Goal: Task Accomplishment & Management: Manage account settings

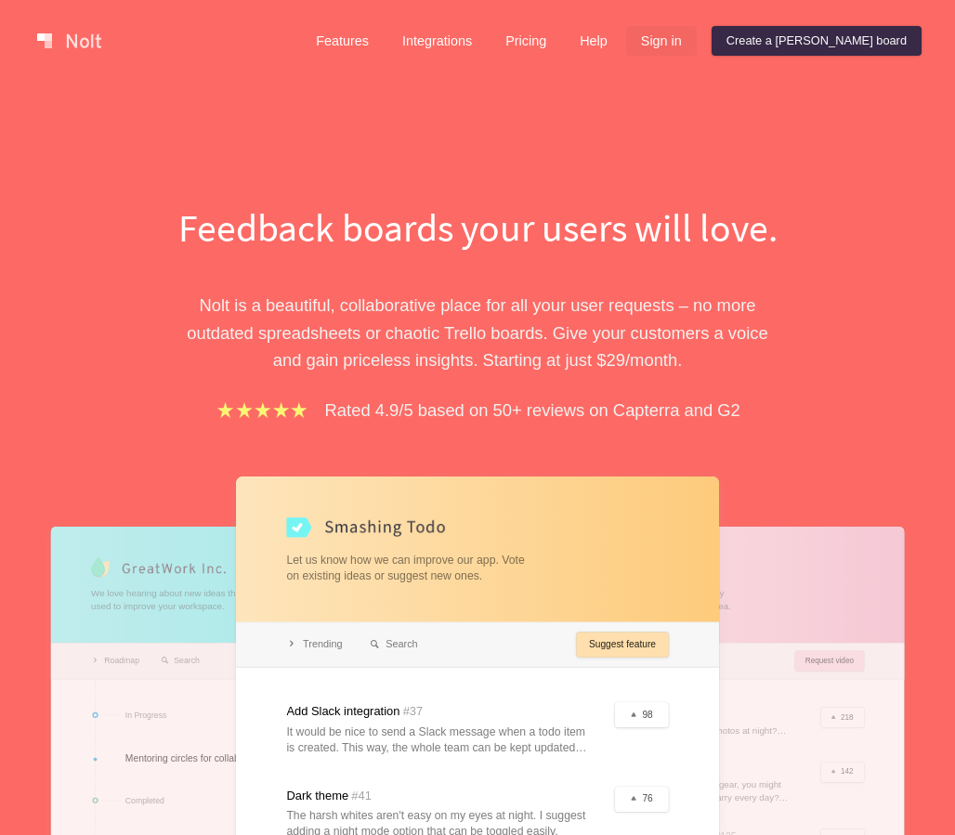
click at [697, 32] on link "Sign in" at bounding box center [661, 41] width 71 height 30
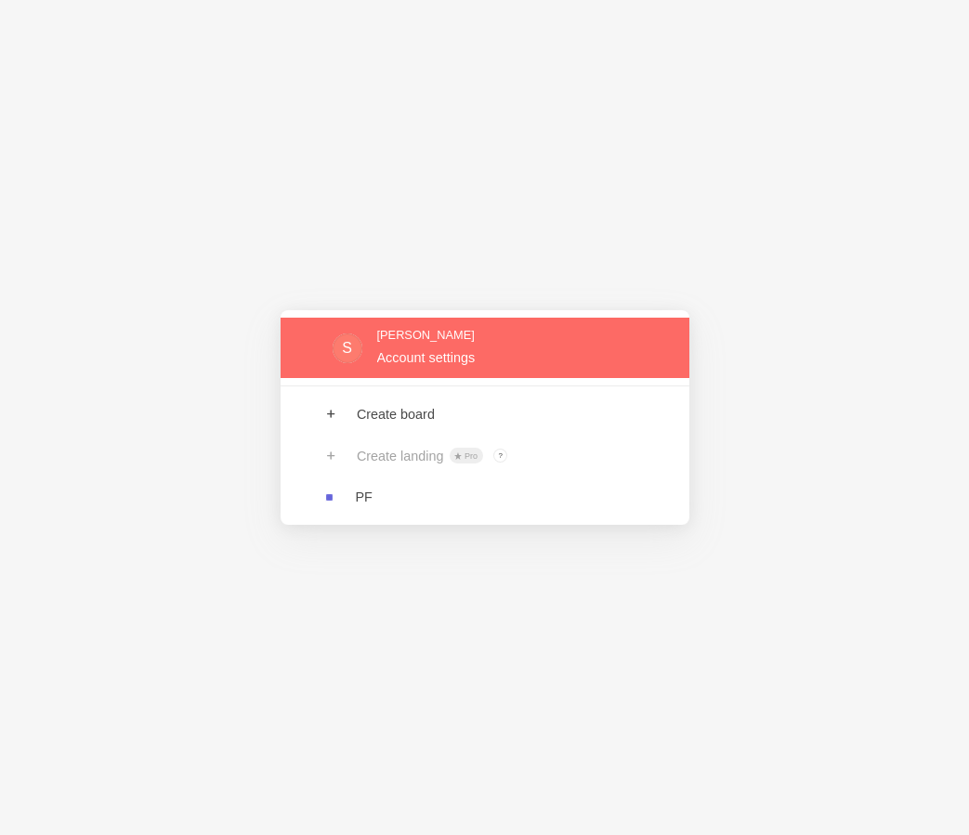
click at [459, 349] on link at bounding box center [485, 348] width 409 height 60
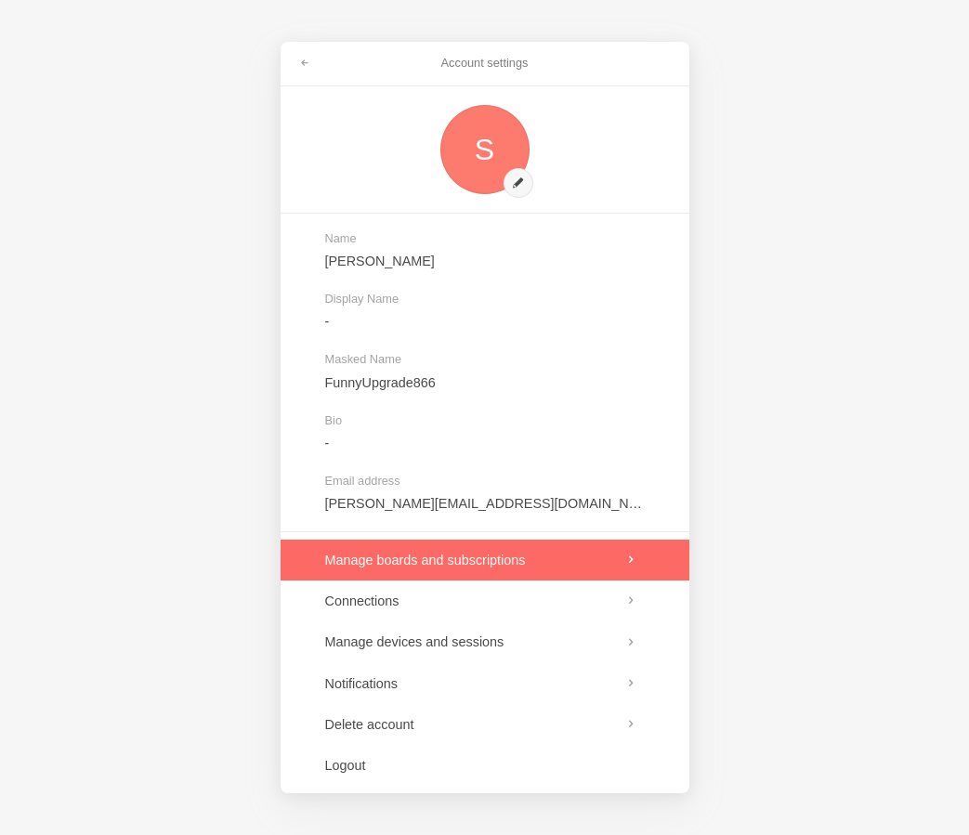
click at [427, 564] on link at bounding box center [485, 560] width 409 height 41
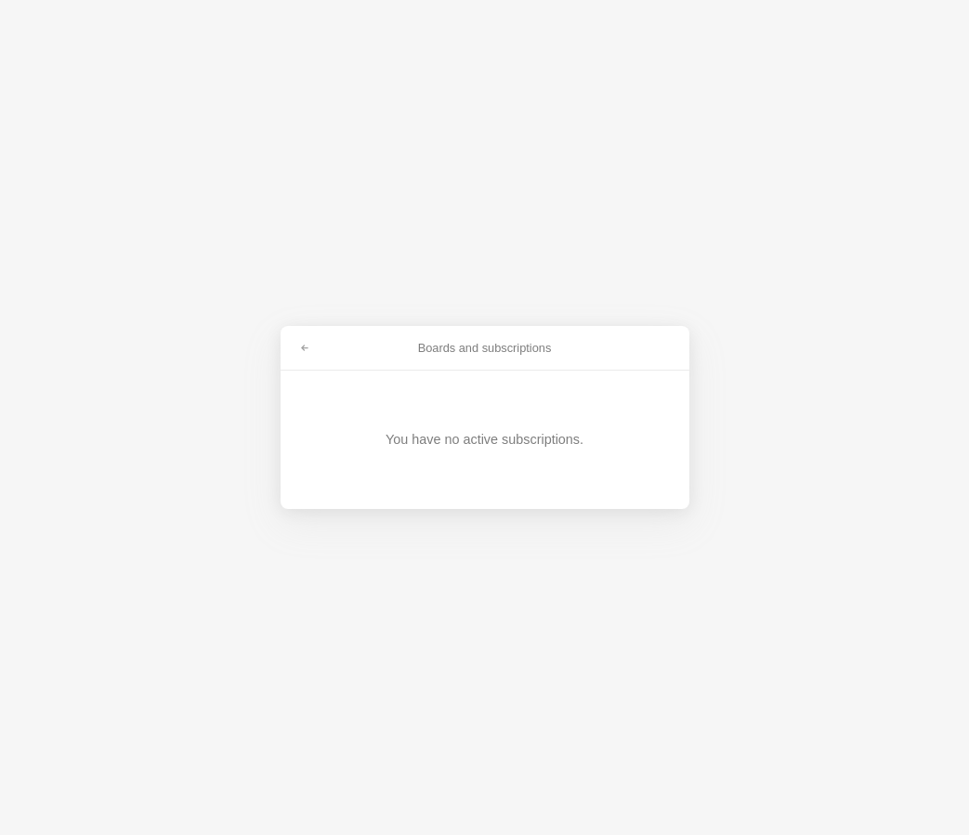
click at [442, 446] on div "You have no active subscriptions." at bounding box center [485, 439] width 198 height 19
click at [315, 345] on link at bounding box center [304, 349] width 33 height 30
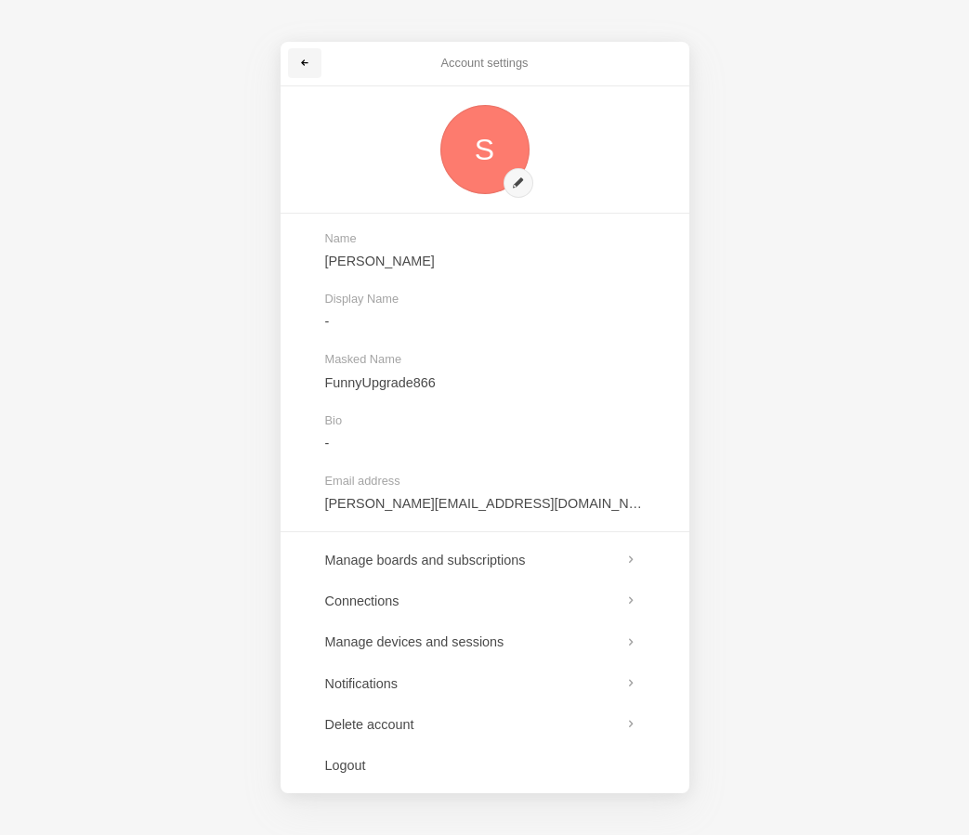
click at [306, 67] on span at bounding box center [304, 63] width 11 height 11
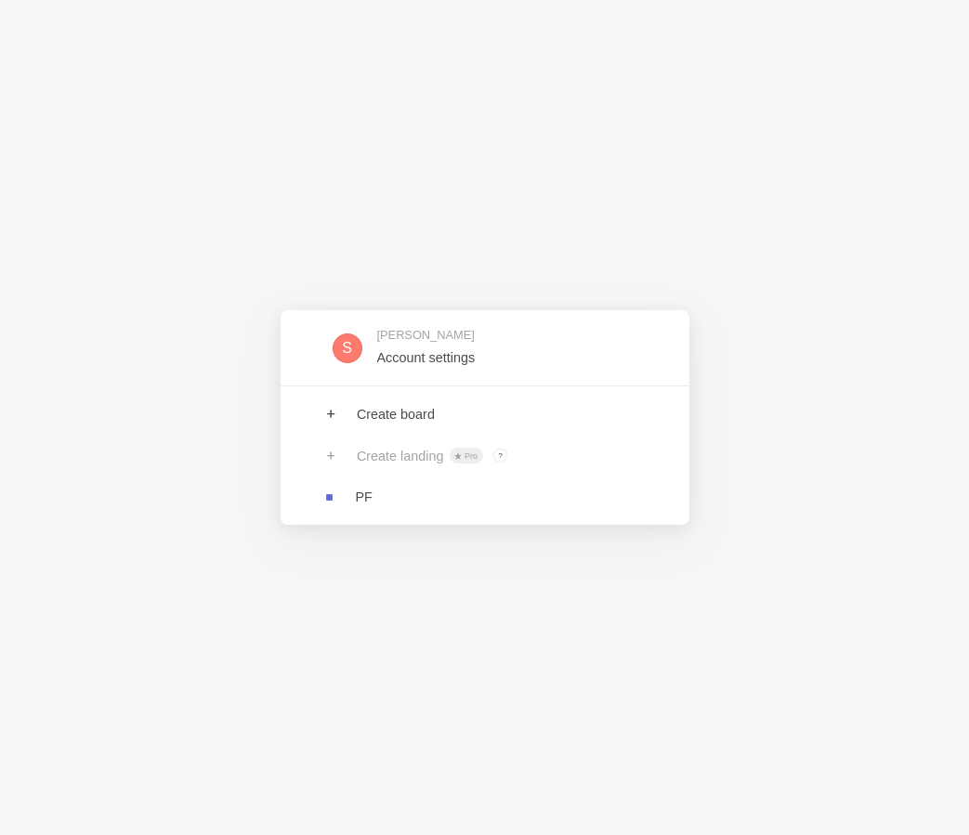
click at [407, 226] on div "S [PERSON_NAME] Account settings Create board Create landing Pro ? Board owners…" at bounding box center [484, 417] width 969 height 835
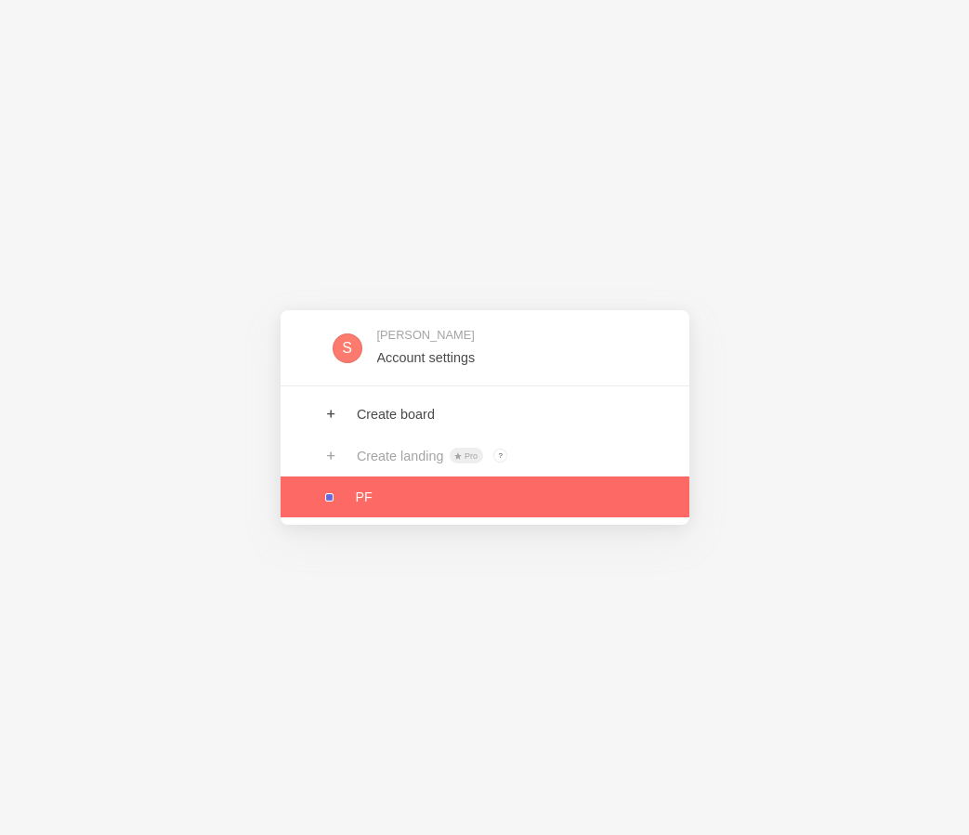
click at [357, 504] on link at bounding box center [485, 497] width 409 height 41
